Goal: Transaction & Acquisition: Purchase product/service

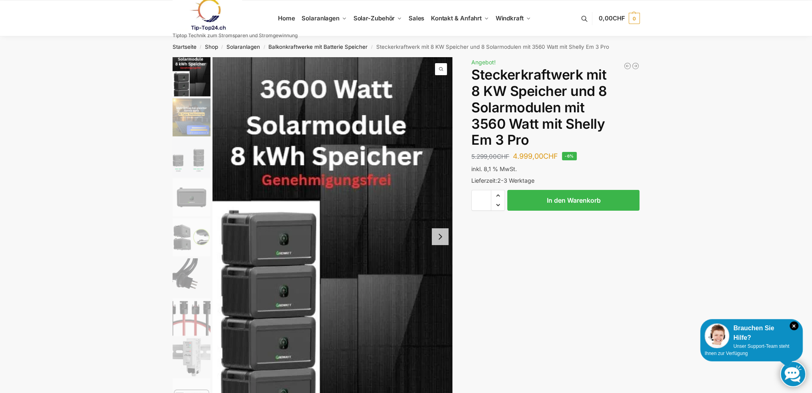
click at [343, 158] on img "1 / 9" at bounding box center [333, 236] width 241 height 359
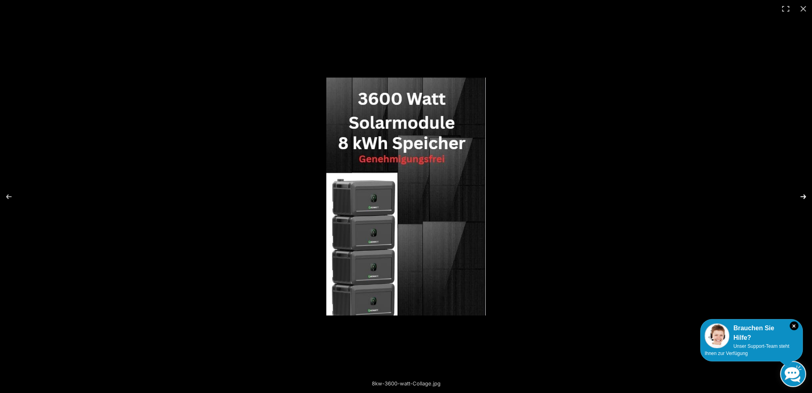
click at [800, 195] on button "Next (arrow right)" at bounding box center [798, 197] width 28 height 40
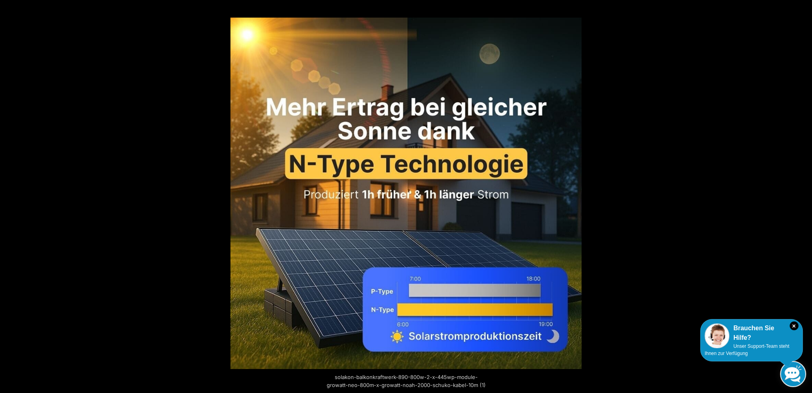
click at [800, 195] on button "Next (arrow right)" at bounding box center [798, 197] width 28 height 40
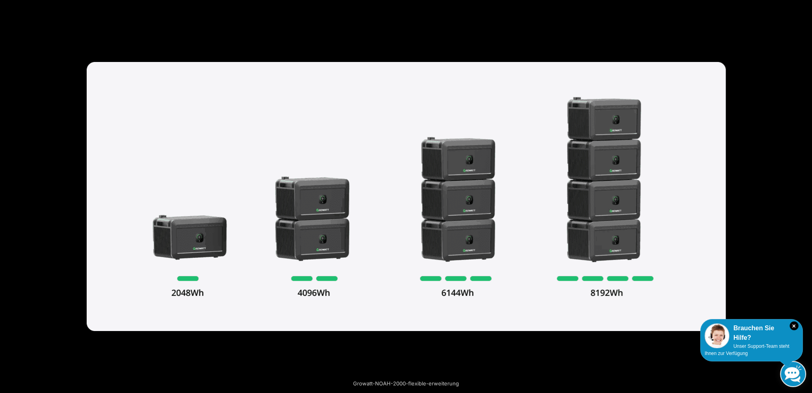
click at [800, 195] on button "Next (arrow right)" at bounding box center [798, 197] width 28 height 40
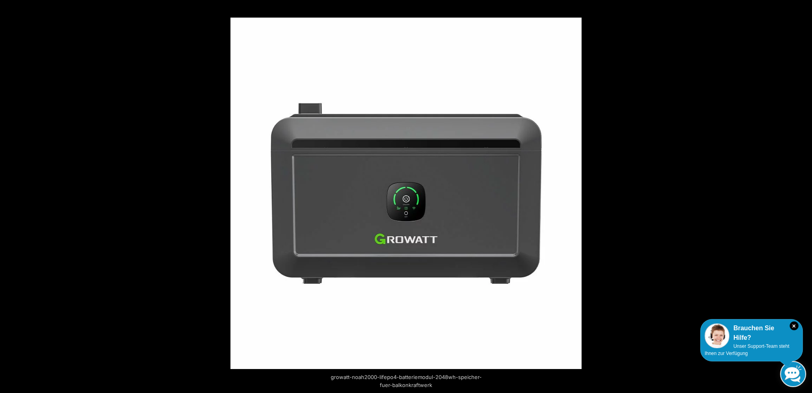
click at [800, 195] on button "Next (arrow right)" at bounding box center [798, 197] width 28 height 40
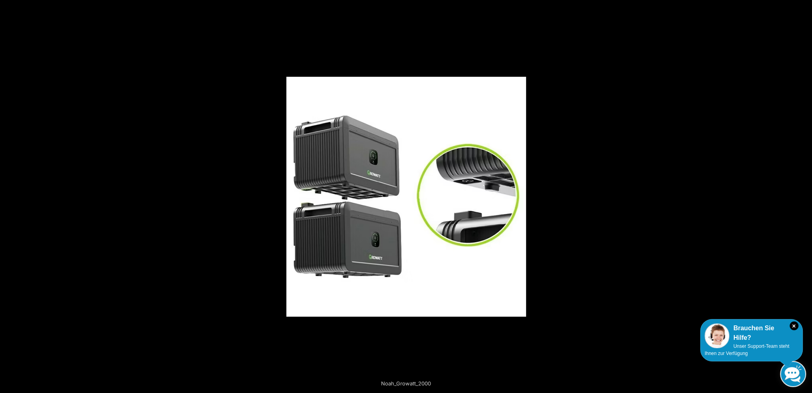
click at [800, 195] on button "Next (arrow right)" at bounding box center [798, 197] width 28 height 40
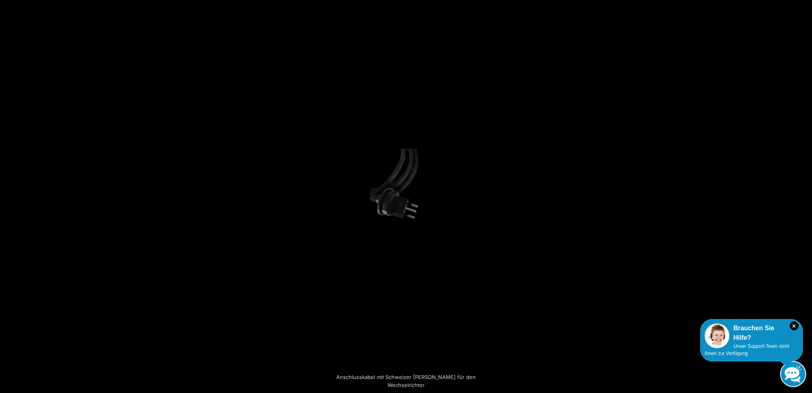
click at [800, 195] on button "Next (arrow right)" at bounding box center [798, 197] width 28 height 40
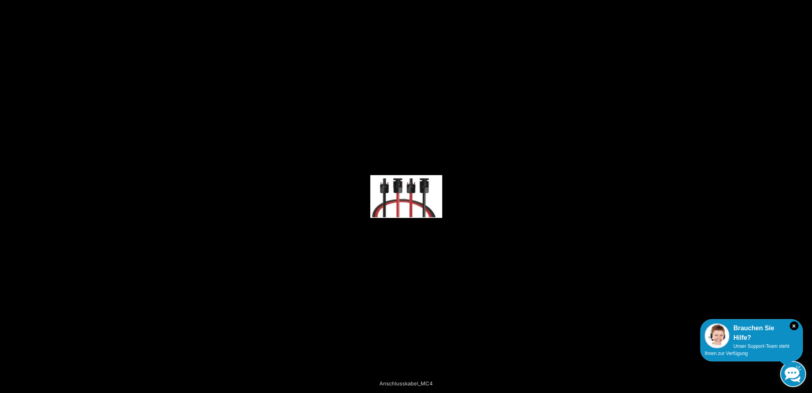
click at [800, 195] on button "Next (arrow right)" at bounding box center [798, 197] width 28 height 40
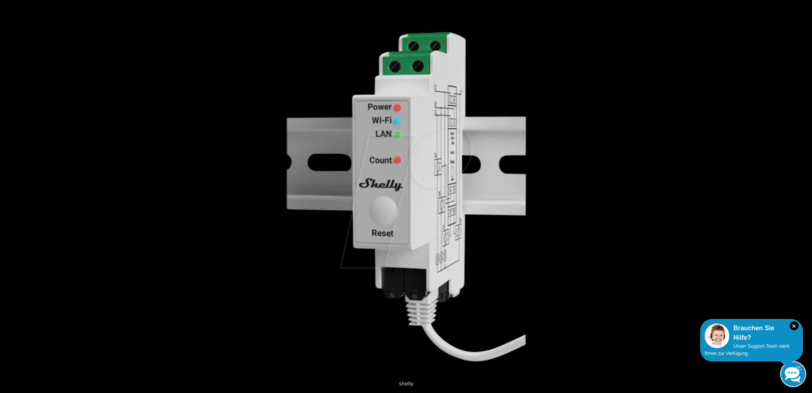
click at [800, 195] on button "Next (arrow right)" at bounding box center [798, 197] width 28 height 40
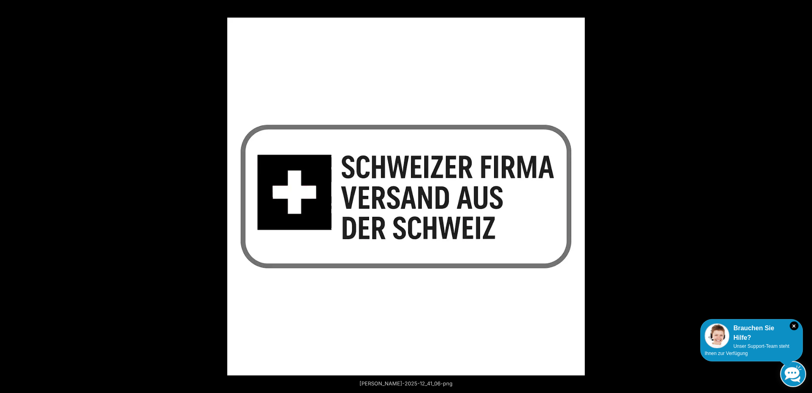
click at [800, 195] on button "Next (arrow right)" at bounding box center [798, 197] width 28 height 40
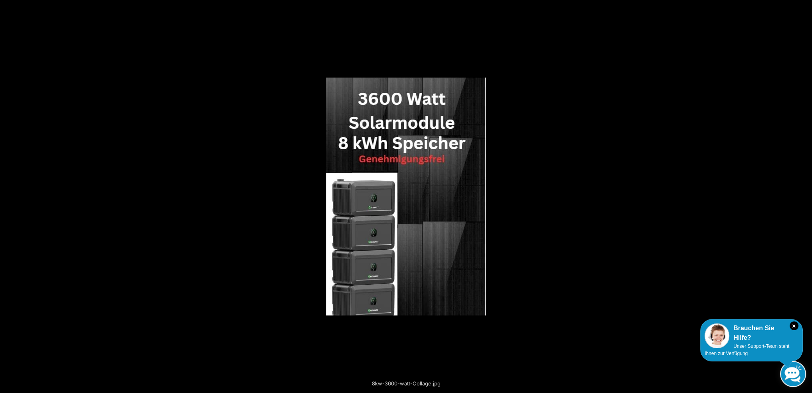
click at [800, 195] on button "Next (arrow right)" at bounding box center [798, 197] width 28 height 40
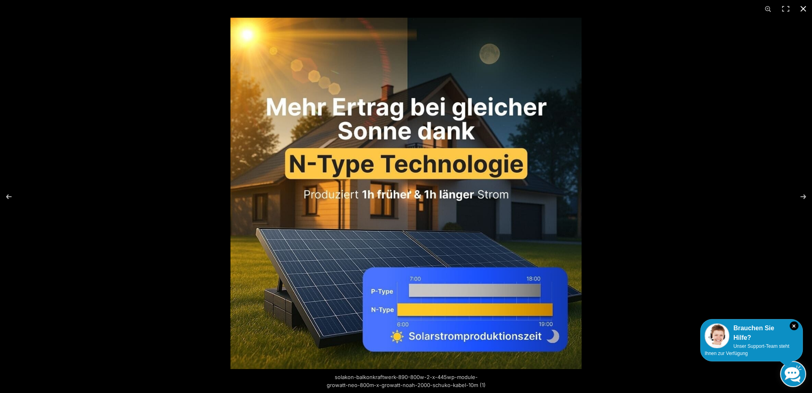
click at [799, 10] on button "Close (Esc)" at bounding box center [804, 9] width 18 height 18
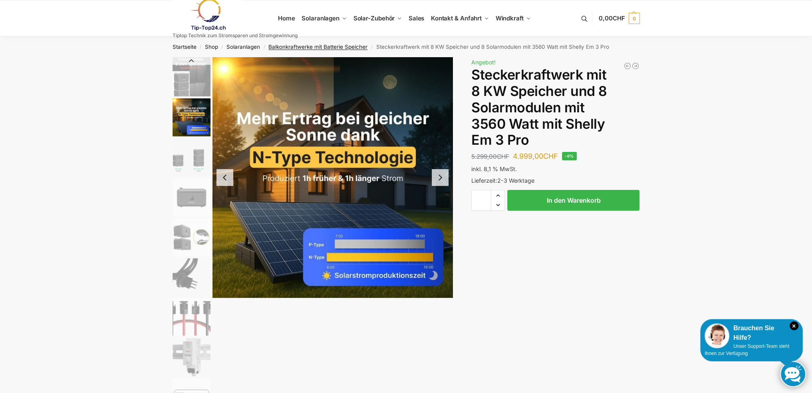
click at [332, 44] on link "Balkonkraftwerke mit Batterie Speicher" at bounding box center [318, 47] width 99 height 6
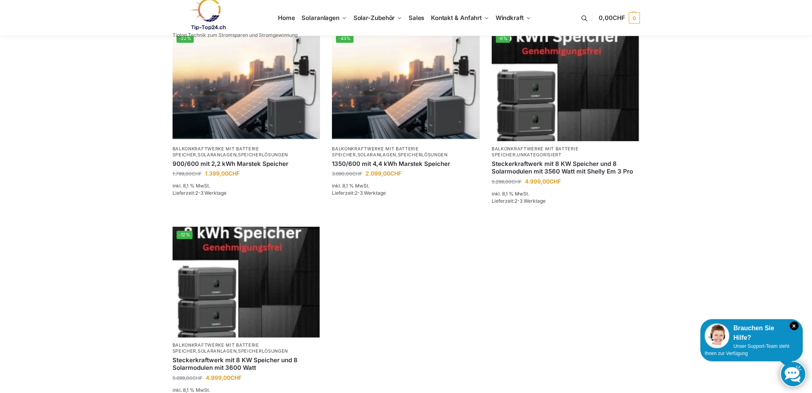
scroll to position [80, 0]
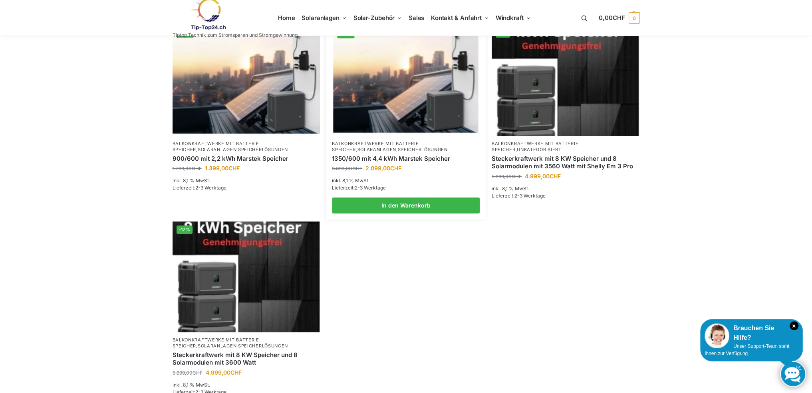
click at [440, 153] on div "1350/600 mit 4,4 kWh Marstek Speicher" at bounding box center [406, 158] width 148 height 11
click at [384, 161] on link "1350/600 mit 4,4 kWh Marstek Speicher" at bounding box center [406, 159] width 148 height 8
click at [384, 159] on link "1350/600 mit 4,4 kWh Marstek Speicher" at bounding box center [406, 159] width 148 height 8
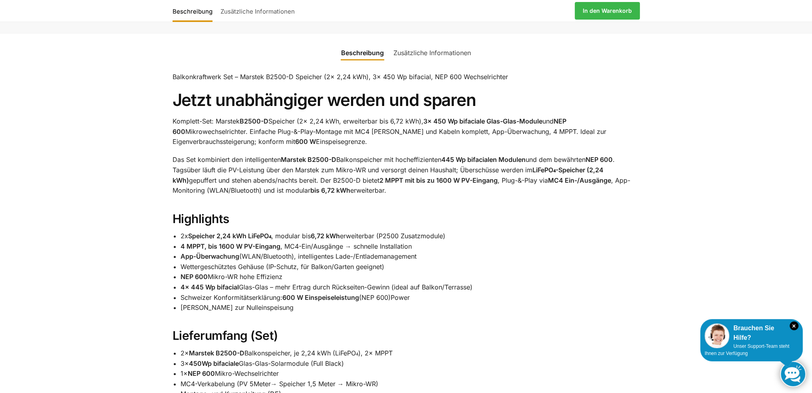
scroll to position [320, 0]
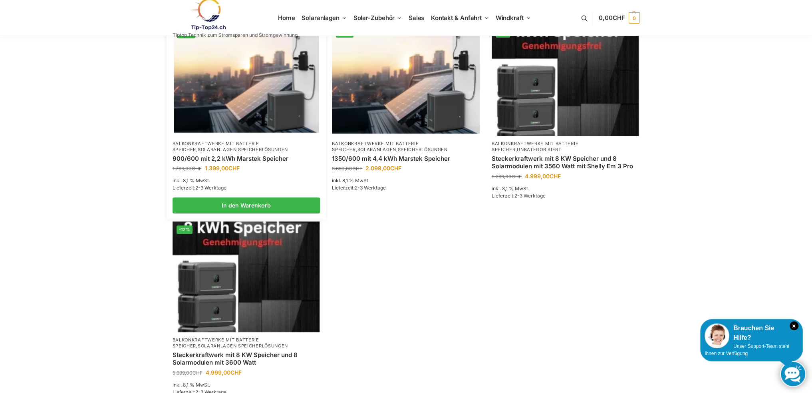
click at [239, 158] on link "900/600 mit 2,2 kWh Marstek Speicher" at bounding box center [247, 159] width 148 height 8
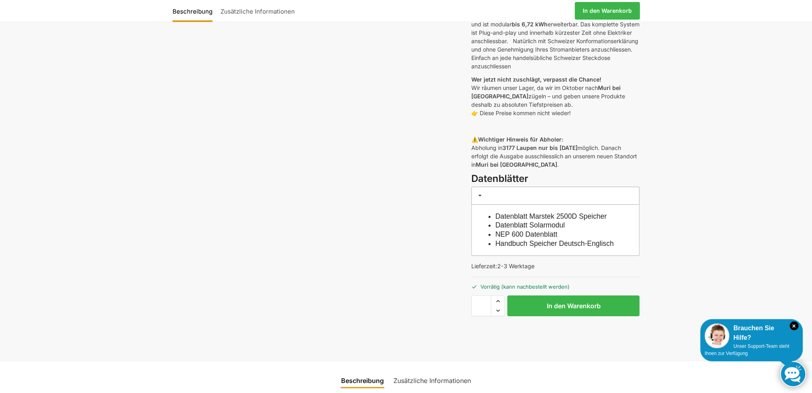
scroll to position [240, 0]
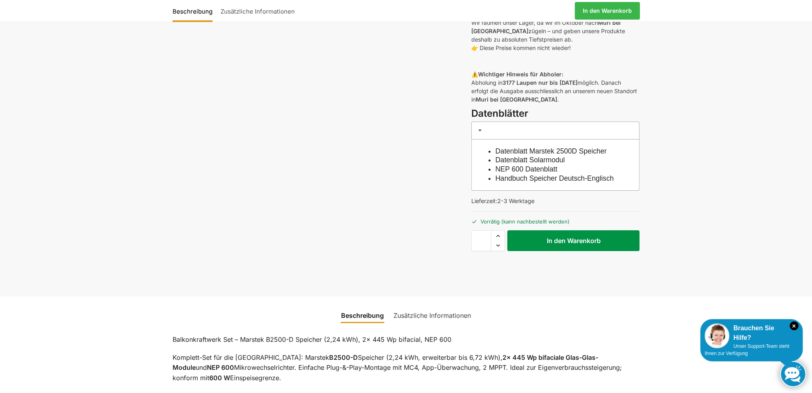
click at [570, 249] on button "In den Warenkorb" at bounding box center [574, 240] width 132 height 21
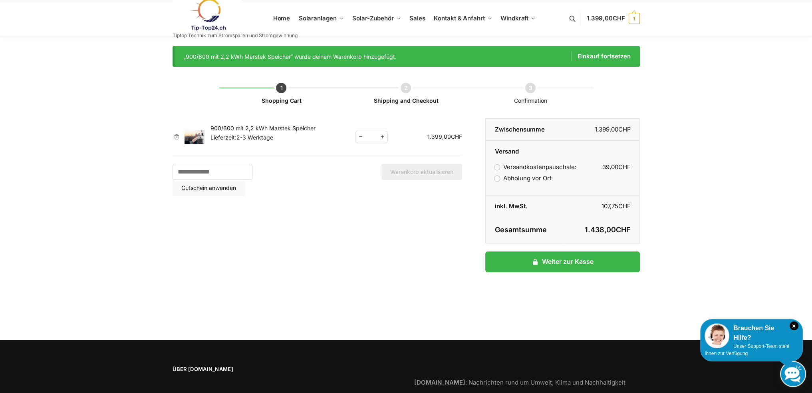
click at [497, 178] on label "Abholung vor Ort" at bounding box center [523, 178] width 57 height 8
click at [366, 20] on span "Solar-Zubehör" at bounding box center [373, 18] width 42 height 8
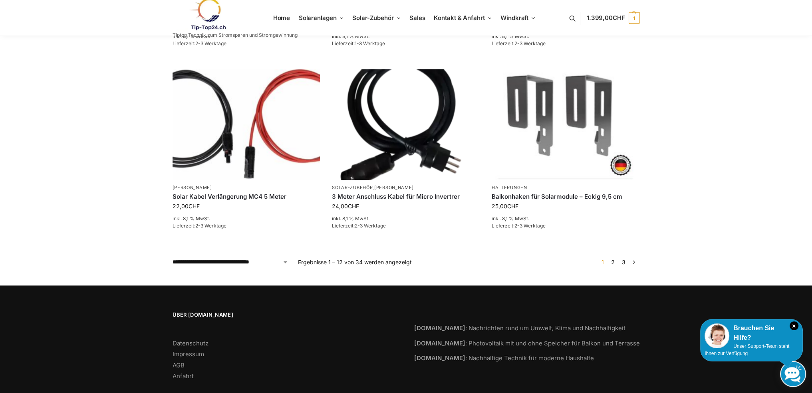
scroll to position [639, 0]
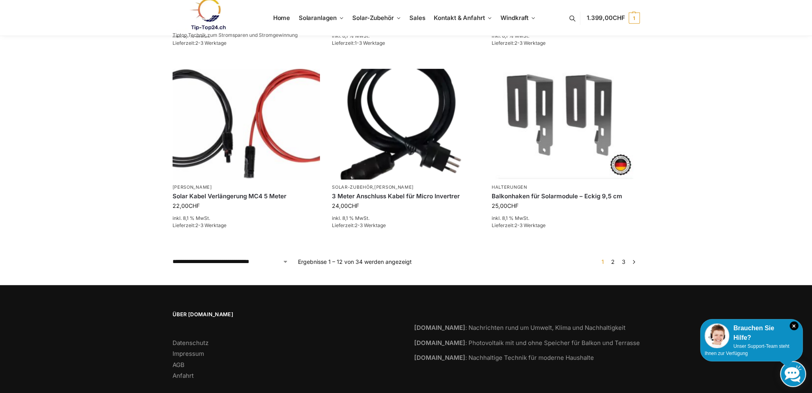
click at [614, 262] on link "2" at bounding box center [613, 261] width 8 height 7
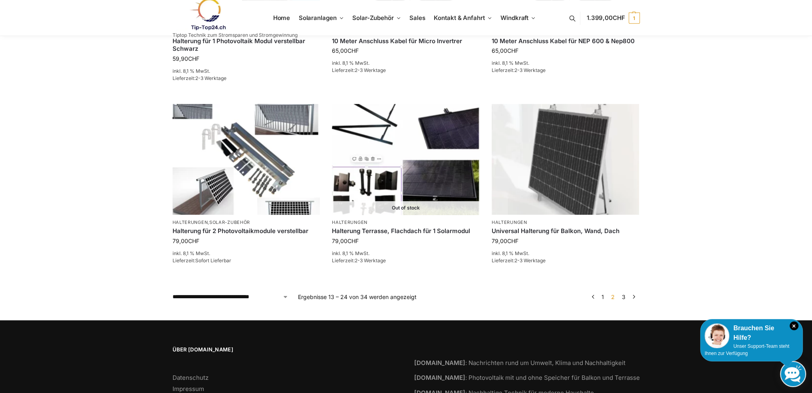
scroll to position [639, 0]
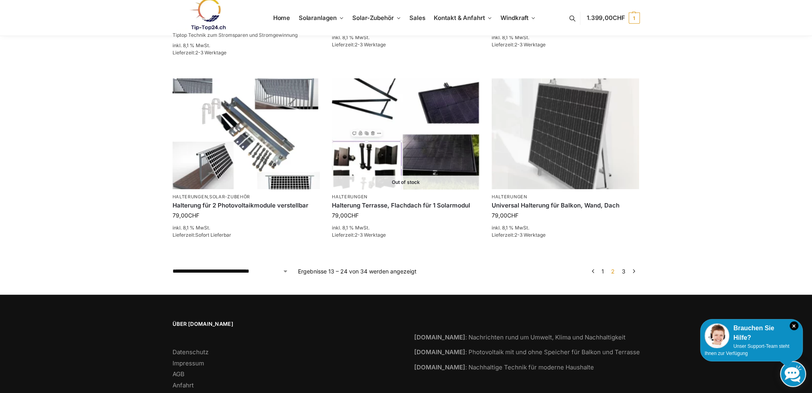
click at [623, 270] on link "3" at bounding box center [624, 271] width 8 height 7
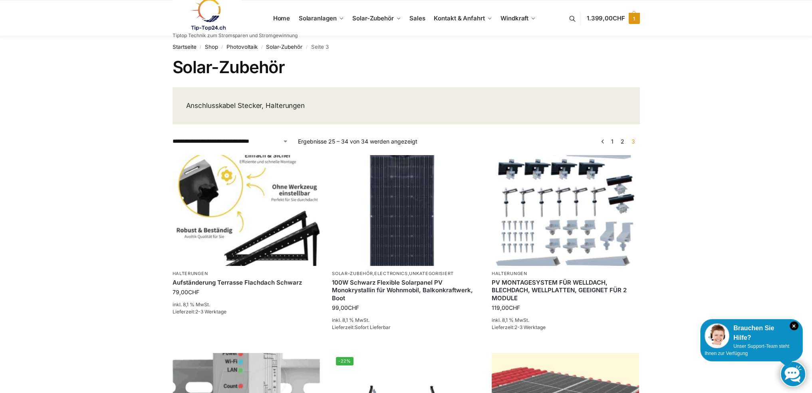
click at [619, 18] on span "CHF" at bounding box center [619, 18] width 12 height 8
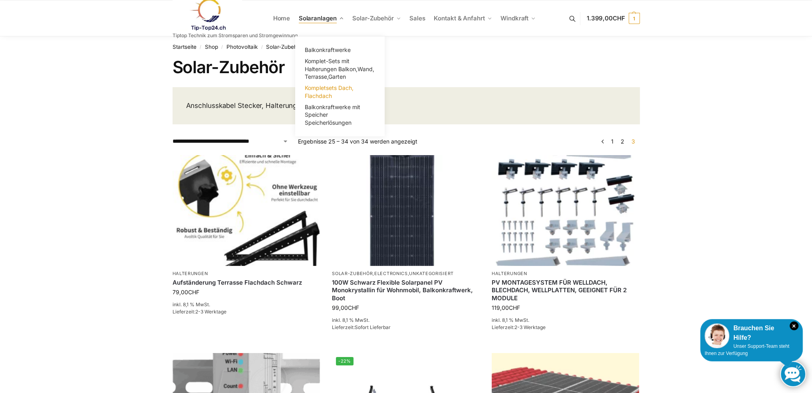
click at [336, 89] on span "Kompletsets Dach, Flachdach" at bounding box center [329, 91] width 49 height 15
click at [342, 111] on link "Balkonkraftwerke mit Speicher Speicherlösungen" at bounding box center [340, 115] width 80 height 27
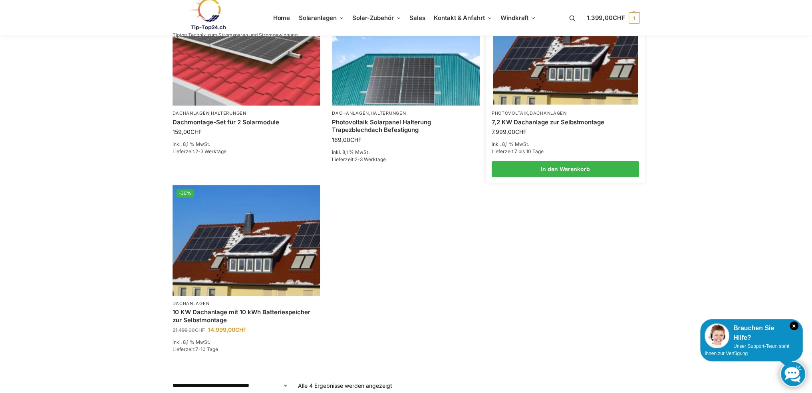
scroll to position [280, 0]
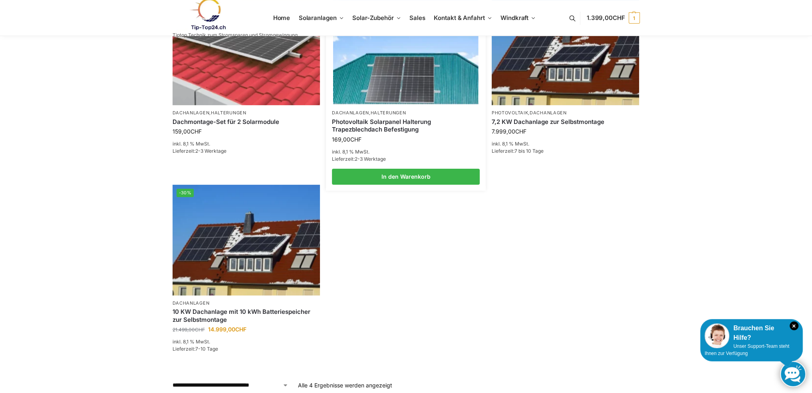
click at [400, 81] on img at bounding box center [405, 49] width 145 height 109
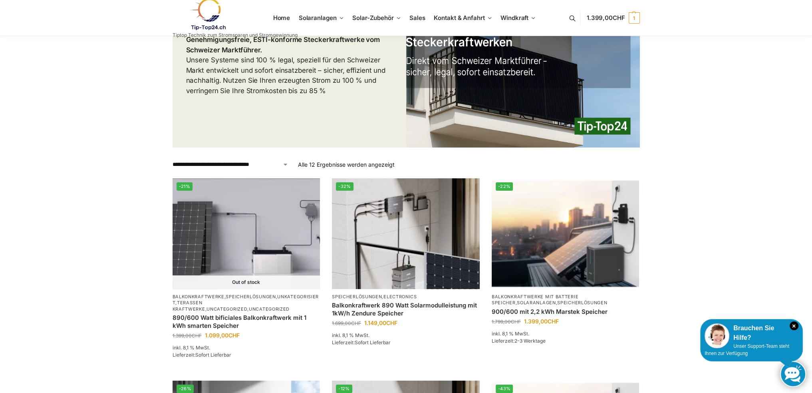
scroll to position [160, 0]
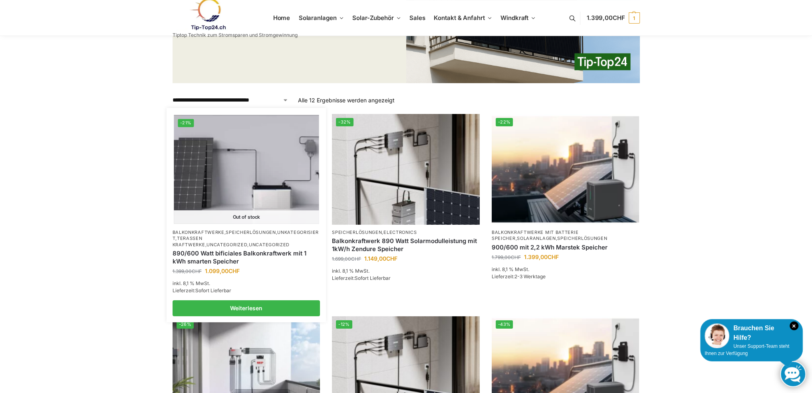
click at [204, 251] on link "890/600 Watt bificiales Balkonkraftwerk mit 1 kWh smarten Speicher" at bounding box center [247, 257] width 148 height 16
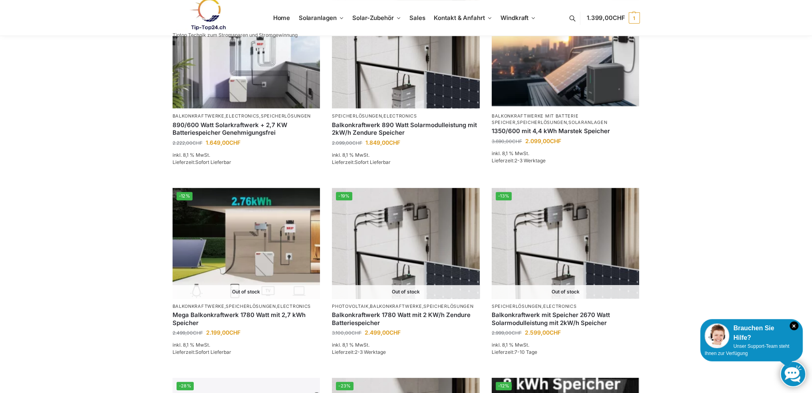
scroll to position [480, 0]
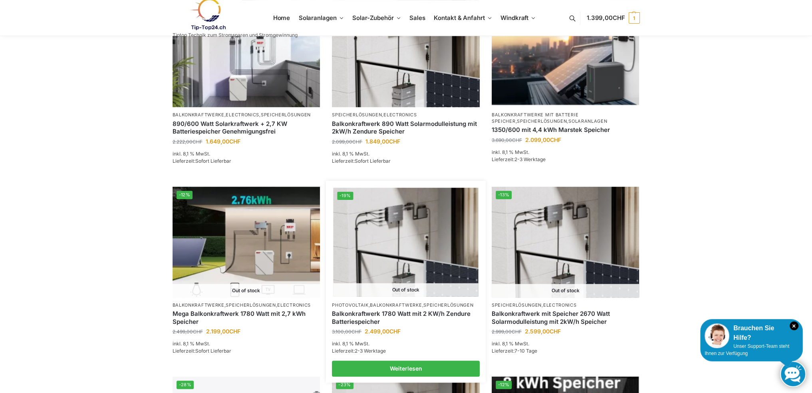
click at [395, 302] on link "Balkonkraftwerke" at bounding box center [396, 305] width 52 height 6
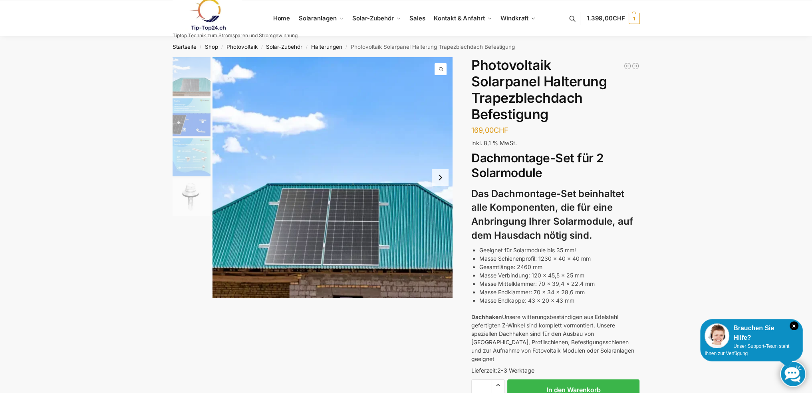
click at [369, 216] on img at bounding box center [333, 177] width 241 height 241
click at [191, 118] on img "2 / 4" at bounding box center [192, 117] width 38 height 38
click at [192, 129] on img "2 / 4" at bounding box center [192, 117] width 38 height 38
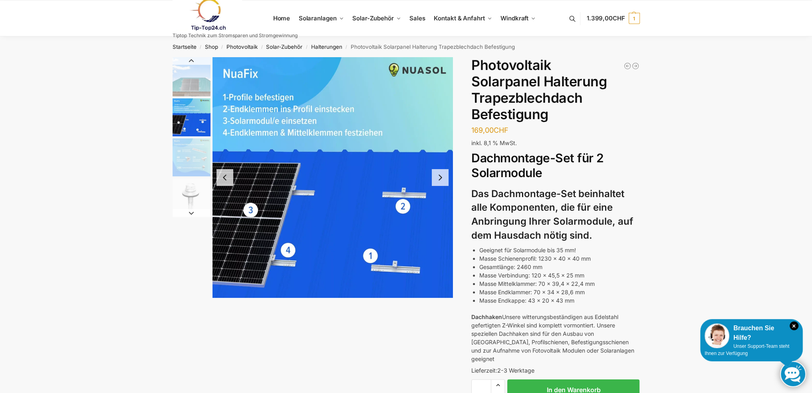
click at [197, 155] on img "3 / 4" at bounding box center [192, 157] width 38 height 38
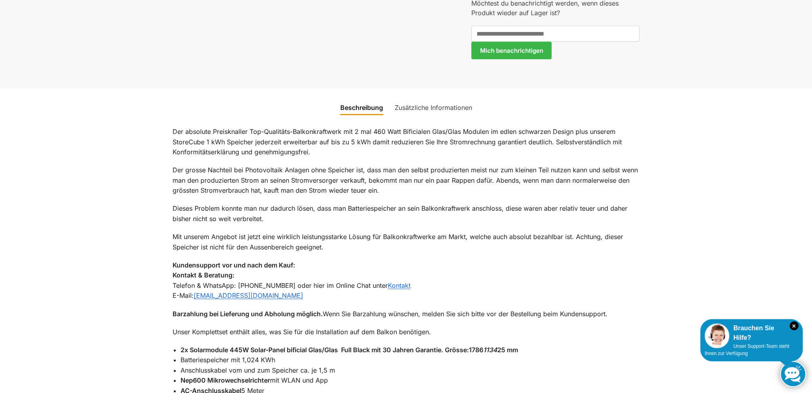
scroll to position [679, 0]
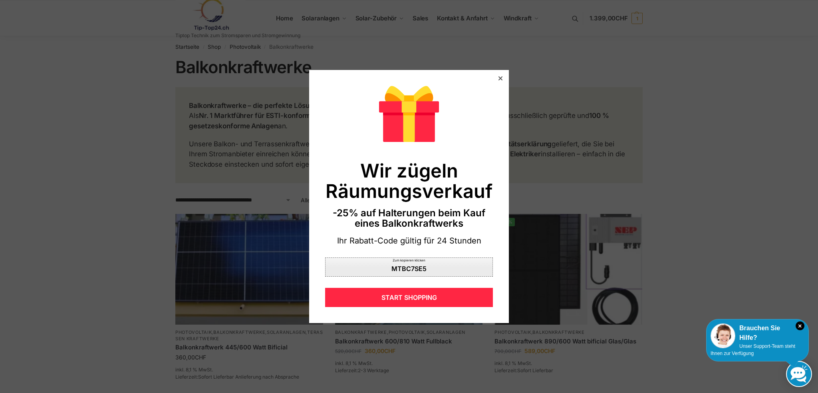
click at [443, 264] on div "Zum kopieren klicken" at bounding box center [409, 262] width 167 height 9
click at [432, 265] on div "Zum kopieren klicken" at bounding box center [409, 262] width 167 height 9
click at [499, 76] on icon at bounding box center [501, 78] width 4 height 4
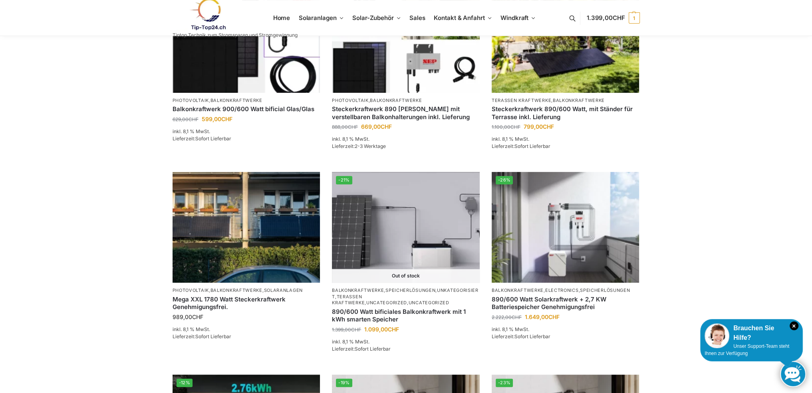
scroll to position [440, 0]
